Goal: Find specific page/section: Find specific page/section

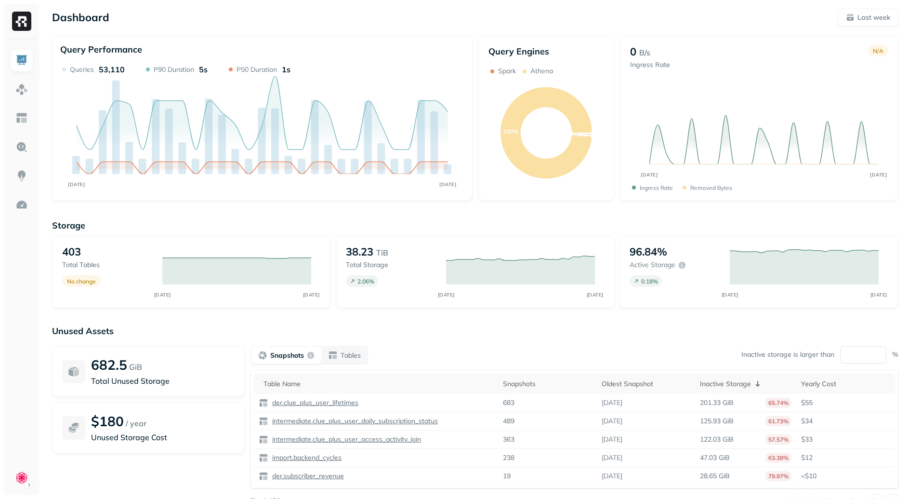
click at [501, 355] on div "Snapshots Tables Inactive storage is larger than ** %" at bounding box center [575, 355] width 648 height 18
click at [27, 90] on img at bounding box center [21, 89] width 13 height 13
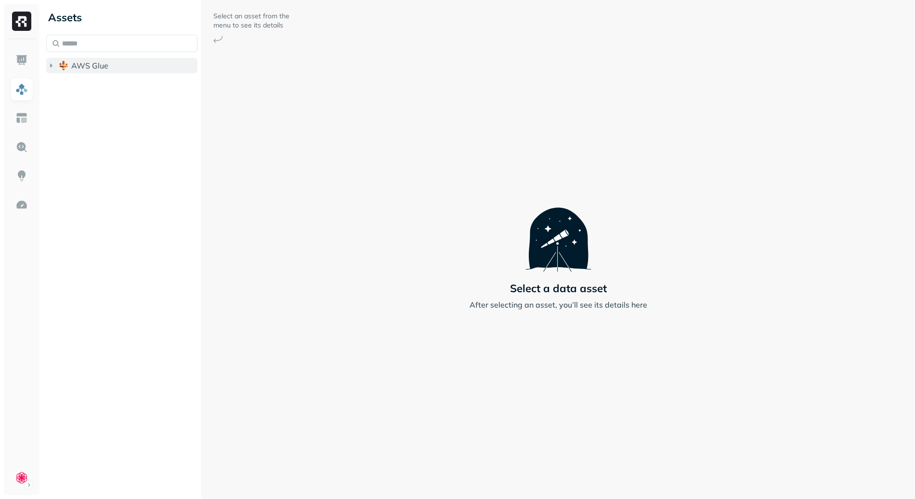
click at [119, 72] on button "AWS Glue" at bounding box center [121, 65] width 151 height 15
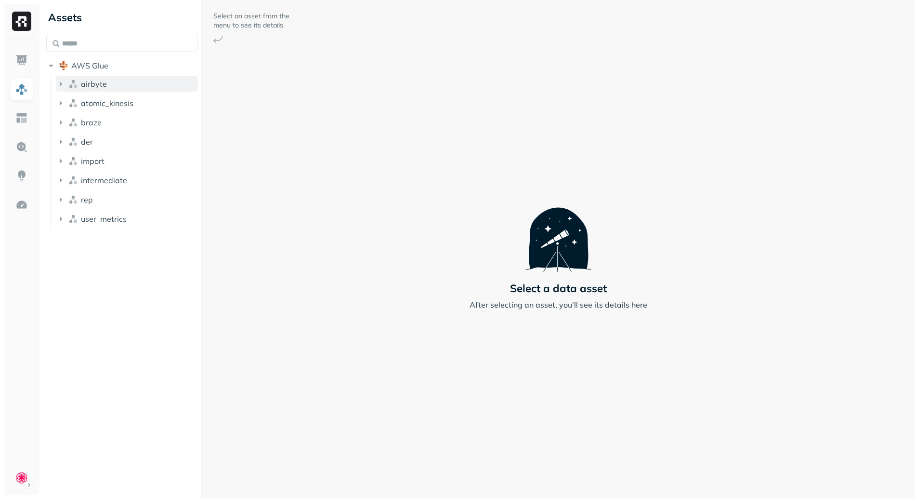
click at [119, 84] on button "airbyte" at bounding box center [127, 83] width 142 height 15
click at [119, 82] on button "airbyte" at bounding box center [127, 83] width 142 height 15
click at [119, 85] on button "airbyte" at bounding box center [127, 83] width 142 height 15
click at [119, 95] on button "Tables ( 15 )" at bounding box center [132, 101] width 133 height 15
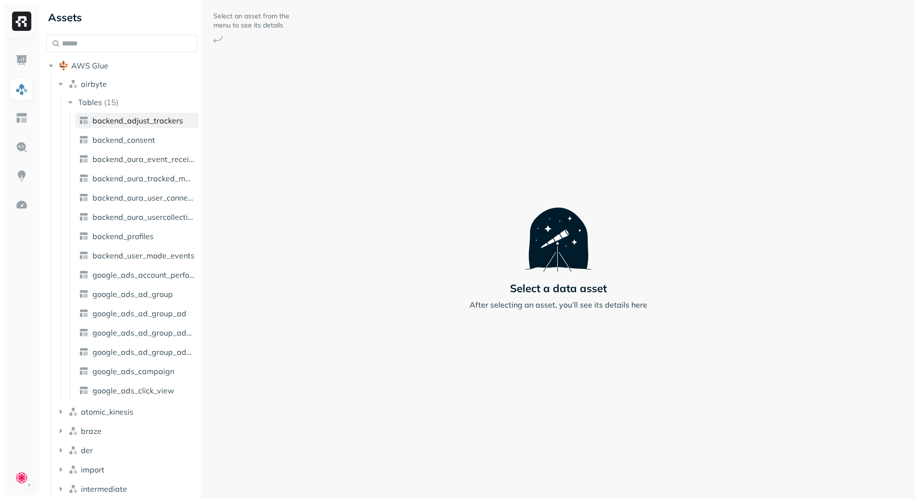
click at [142, 121] on span "backend_adjust_trackers" at bounding box center [137, 121] width 91 height 10
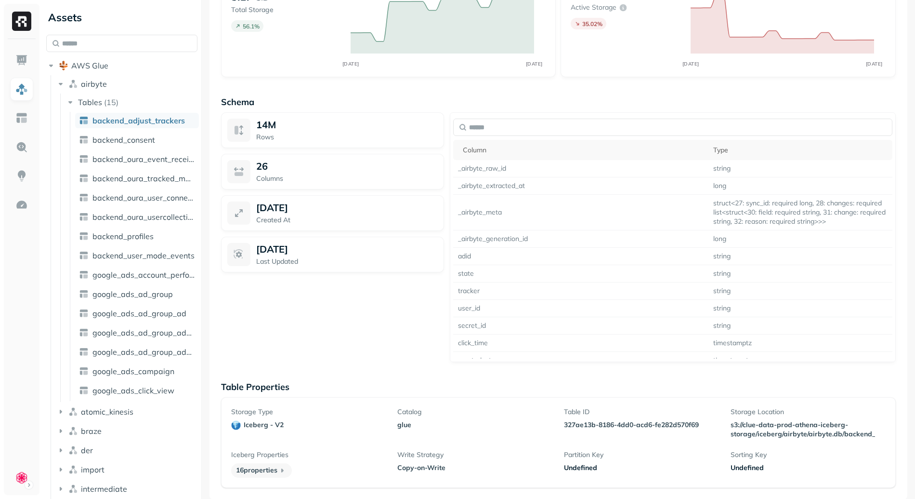
scroll to position [294, 0]
